Goal: Transaction & Acquisition: Purchase product/service

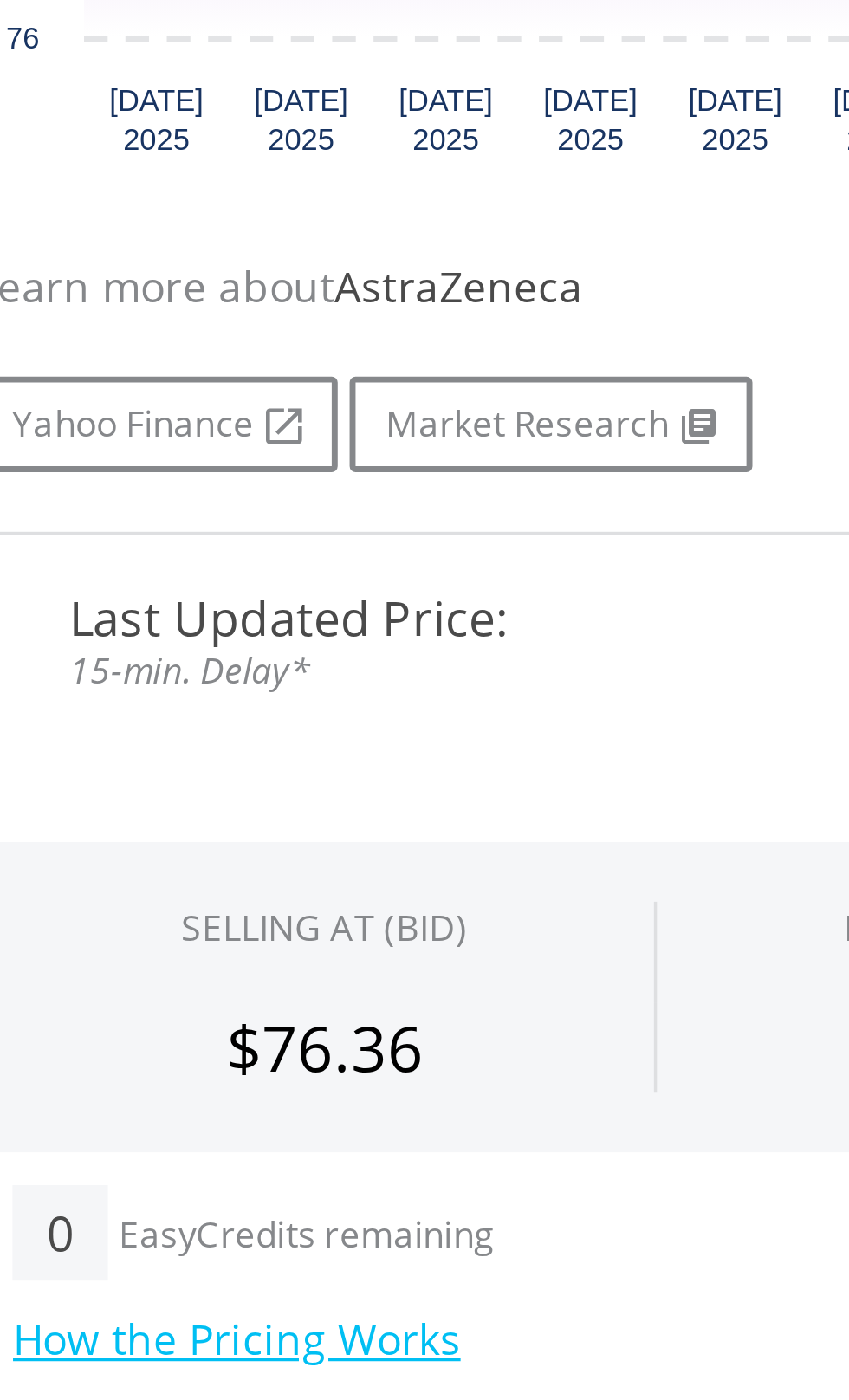
scroll to position [12, 0]
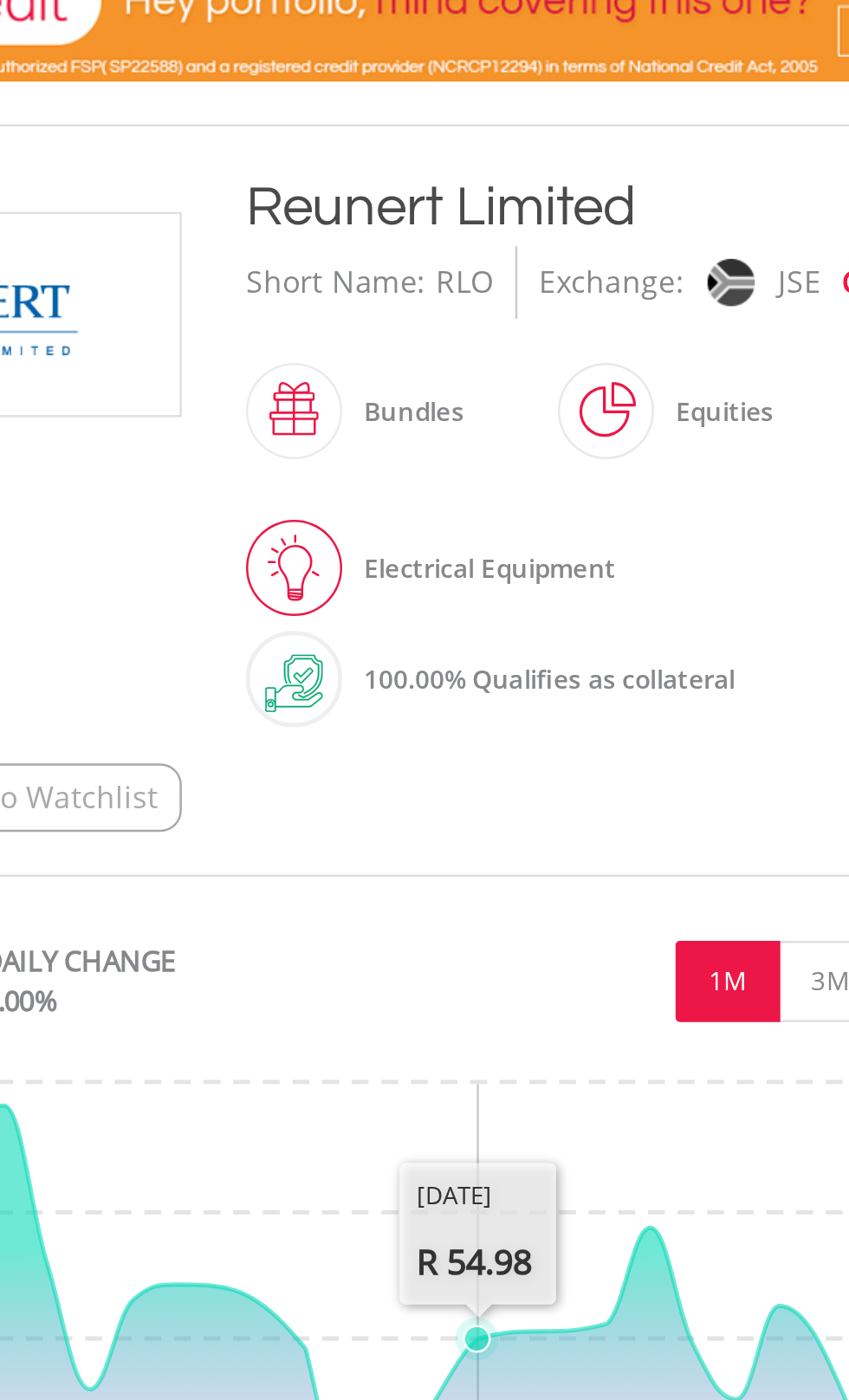
scroll to position [267, 0]
